Goal: Find specific page/section: Find specific page/section

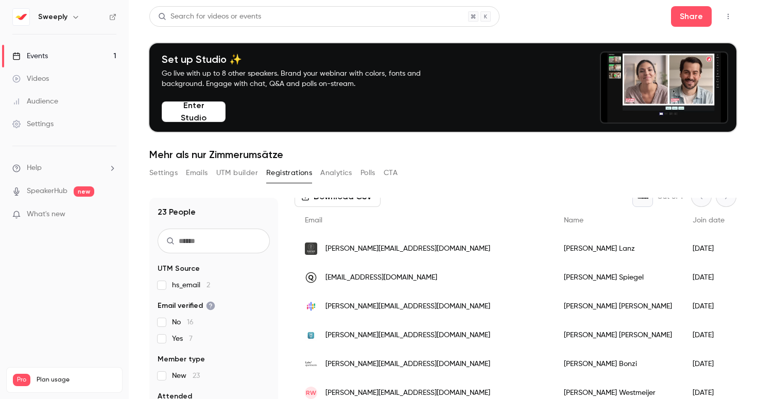
scroll to position [91, 0]
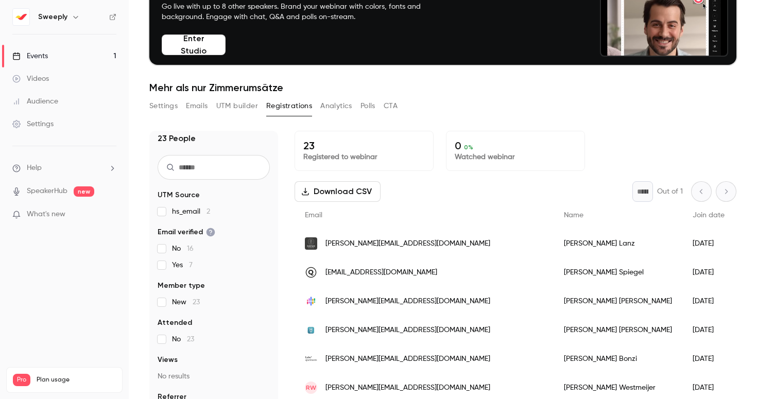
scroll to position [101, 0]
